Goal: Task Accomplishment & Management: Manage account settings

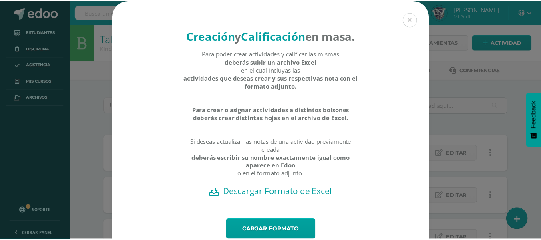
scroll to position [0, 0]
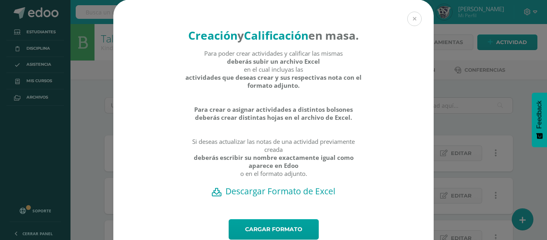
click at [409, 22] on button at bounding box center [414, 19] width 14 height 14
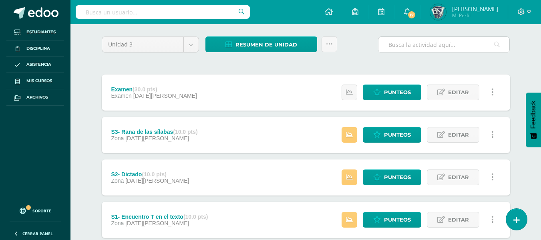
scroll to position [0, 0]
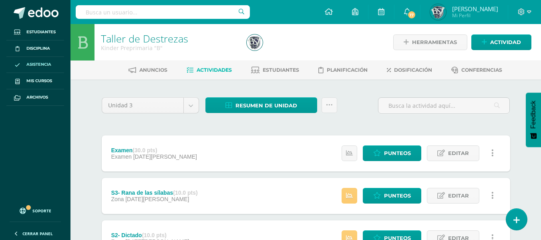
click at [45, 62] on span "Asistencia" at bounding box center [38, 64] width 25 height 6
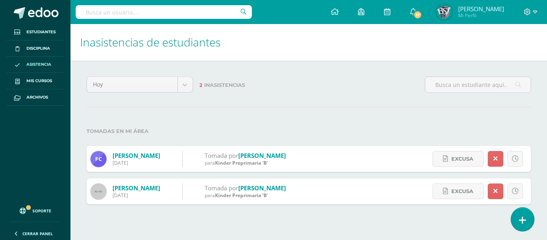
click at [525, 221] on icon at bounding box center [522, 219] width 7 height 9
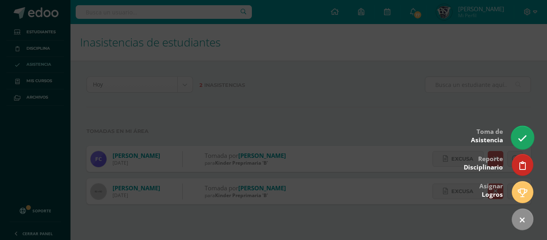
click at [522, 136] on icon at bounding box center [521, 138] width 9 height 9
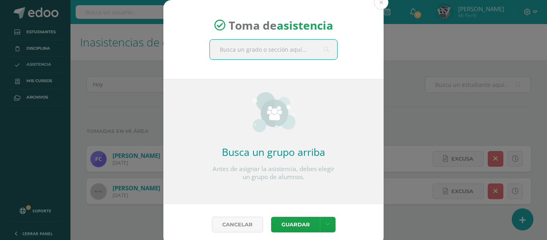
click at [298, 46] on input "text" at bounding box center [273, 50] width 127 height 20
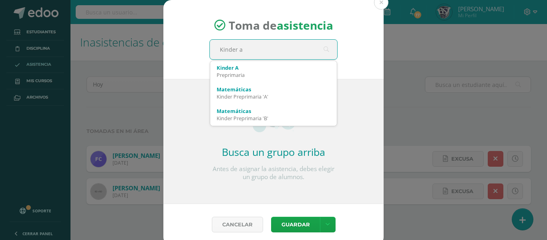
type input "Kinder"
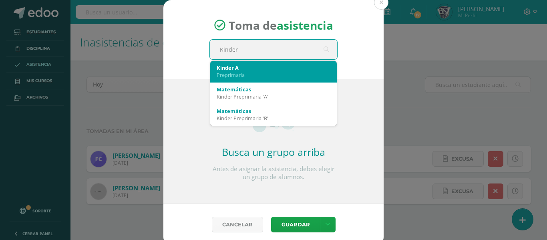
click at [293, 72] on div "Preprimaria" at bounding box center [274, 74] width 114 height 7
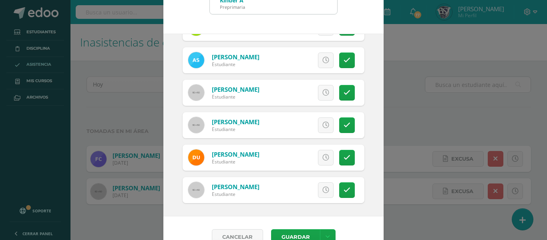
scroll to position [63, 0]
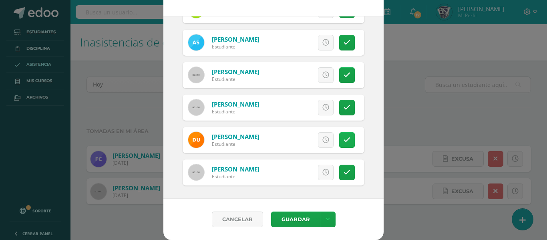
click at [339, 141] on link at bounding box center [347, 140] width 16 height 16
click at [287, 217] on button "Guardar" at bounding box center [295, 219] width 49 height 16
